Goal: Transaction & Acquisition: Purchase product/service

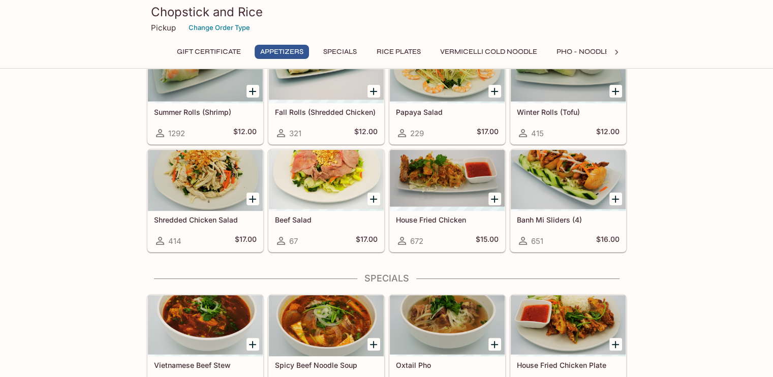
scroll to position [211, 0]
click at [528, 202] on div at bounding box center [568, 179] width 115 height 61
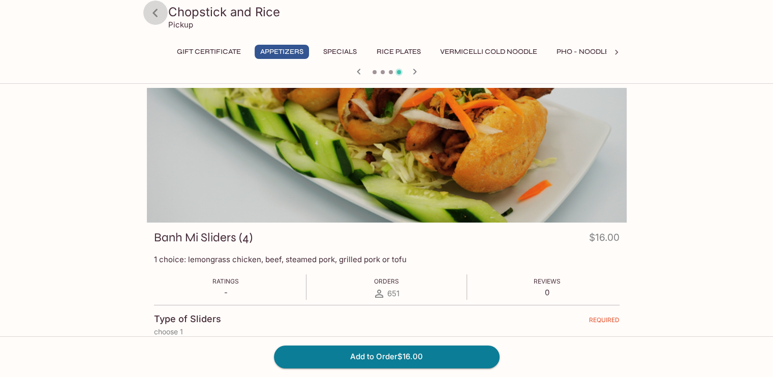
click at [155, 12] on icon at bounding box center [155, 13] width 5 height 8
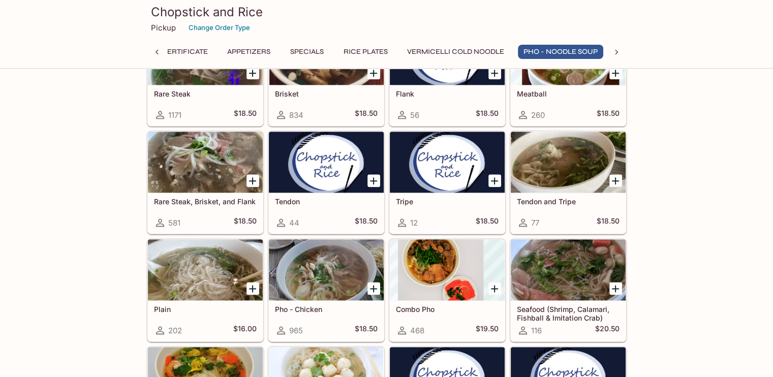
scroll to position [1243, 0]
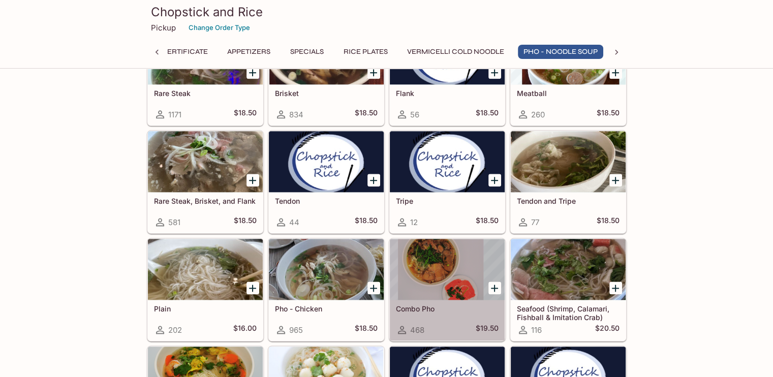
click at [418, 253] on div at bounding box center [447, 269] width 115 height 61
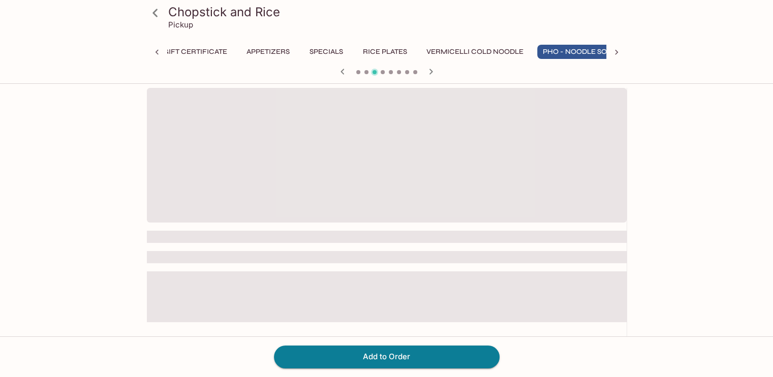
scroll to position [0, 33]
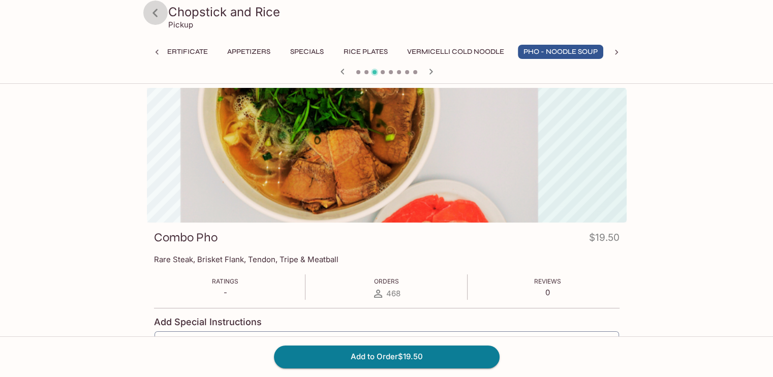
click at [157, 16] on icon at bounding box center [155, 13] width 5 height 8
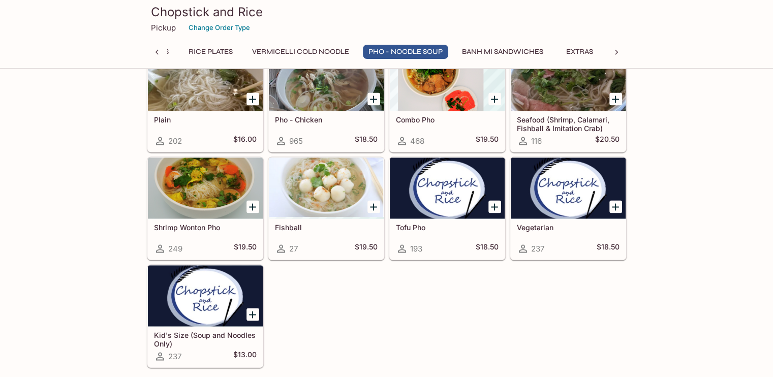
scroll to position [1431, 0]
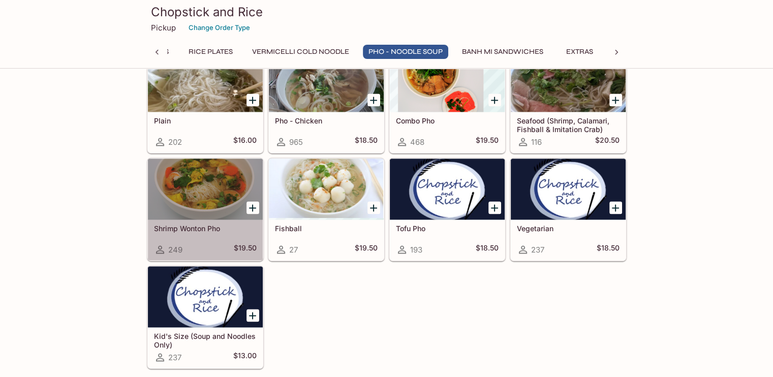
click at [163, 203] on div at bounding box center [205, 189] width 115 height 61
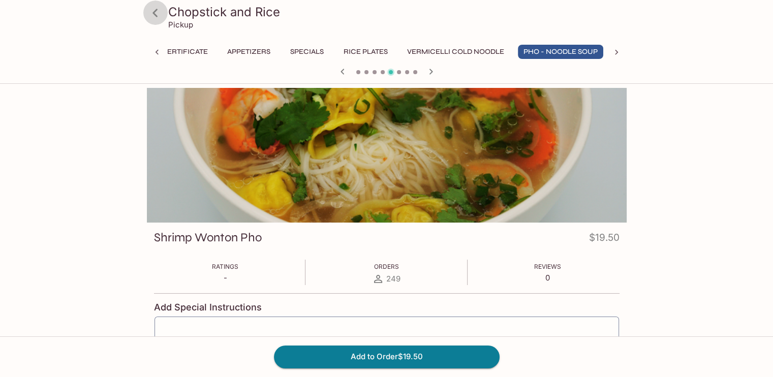
click at [156, 9] on icon at bounding box center [155, 13] width 5 height 8
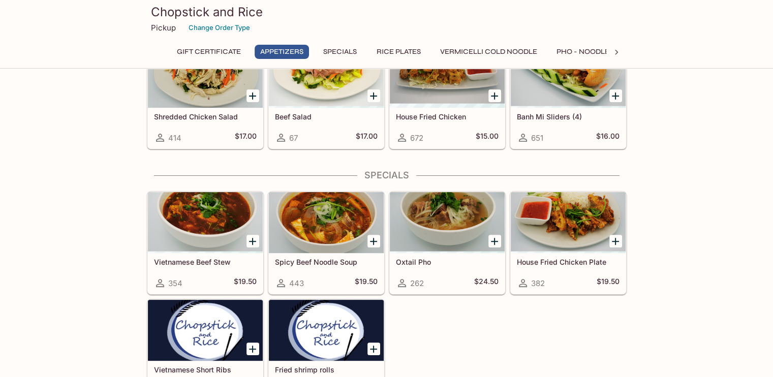
scroll to position [315, 0]
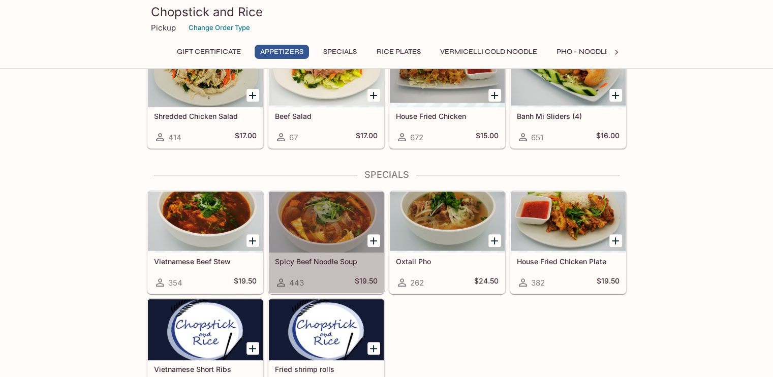
click at [295, 196] on div at bounding box center [326, 222] width 115 height 61
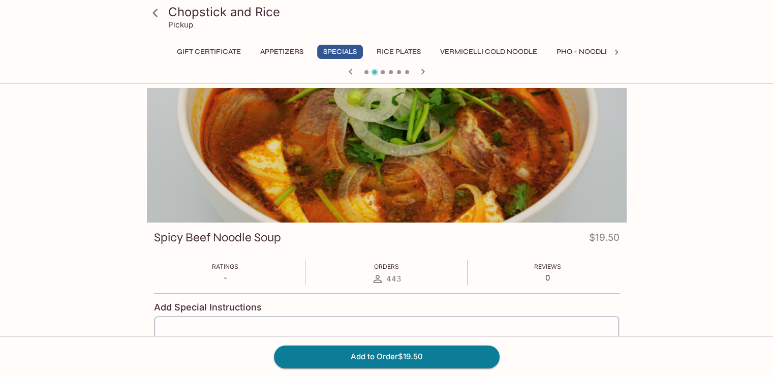
scroll to position [90, 0]
